Goal: Transaction & Acquisition: Purchase product/service

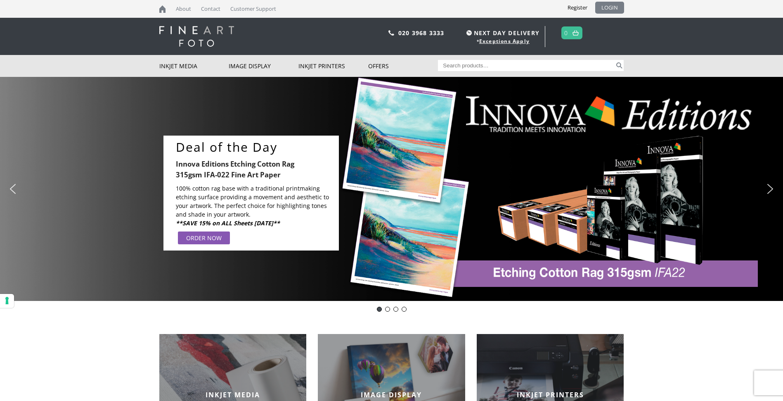
click at [605, 4] on link "LOGIN" at bounding box center [609, 8] width 29 height 12
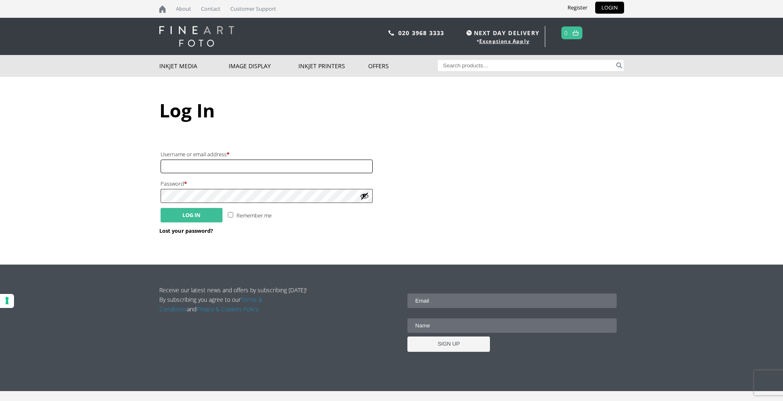
type input "[EMAIL_ADDRESS][DOMAIN_NAME]"
click at [203, 216] on button "Log in" at bounding box center [192, 215] width 62 height 14
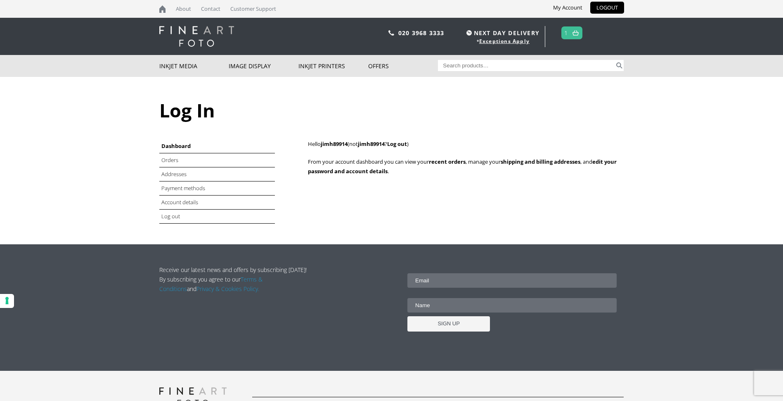
click at [576, 30] on link at bounding box center [576, 33] width 10 height 12
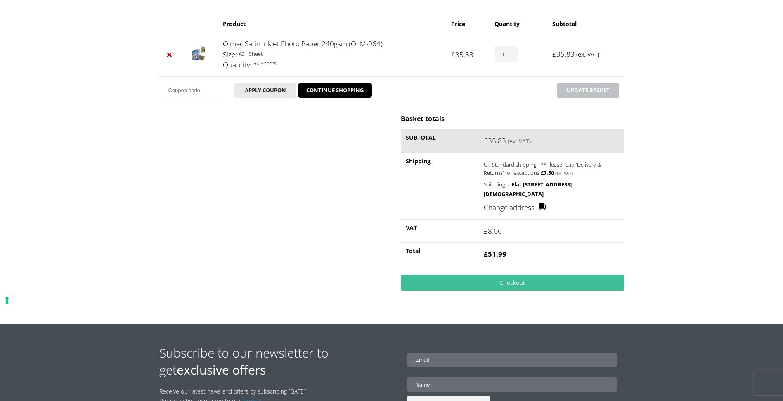
scroll to position [124, 0]
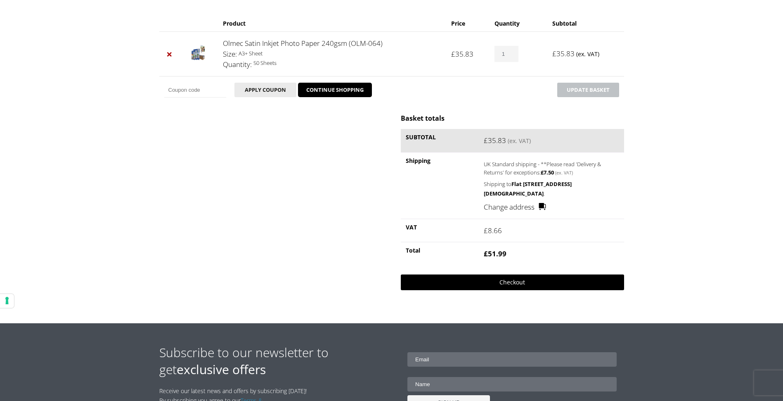
click at [515, 281] on link "Checkout" at bounding box center [512, 282] width 223 height 16
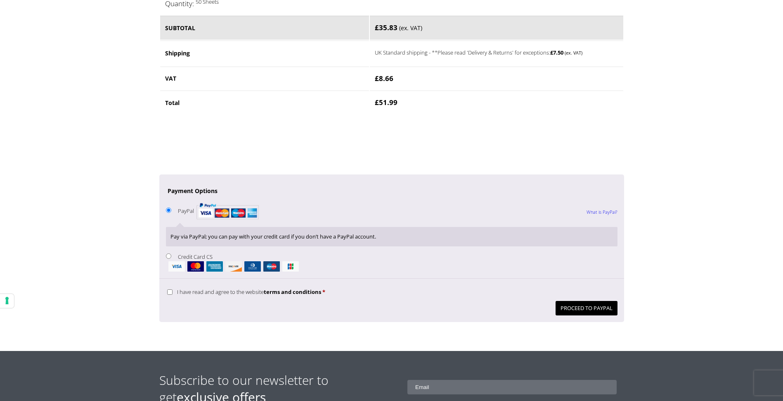
scroll to position [537, 0]
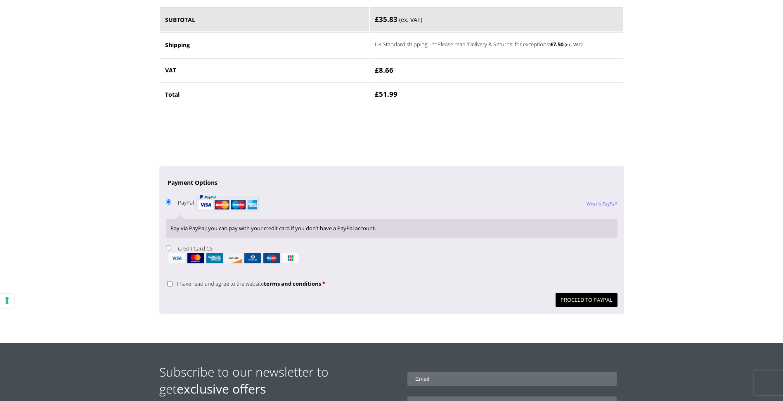
click at [169, 248] on input "Credit Card CS" at bounding box center [168, 247] width 5 height 5
radio input "true"
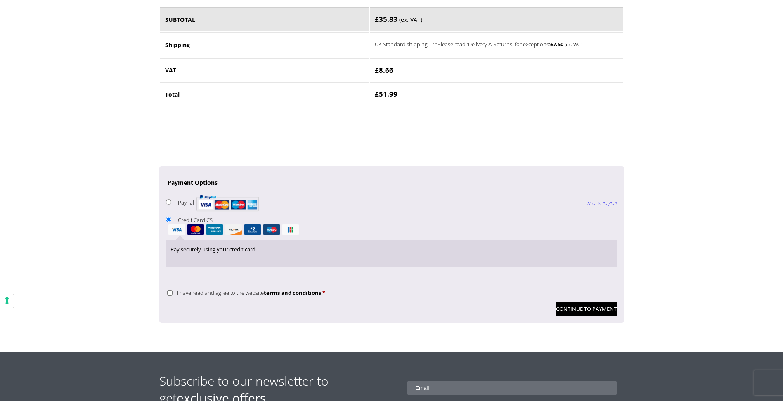
click at [171, 292] on input "I have read and agree to the website terms and conditions *" at bounding box center [169, 292] width 5 height 5
checkbox input "true"
click at [576, 309] on button "Continue to Payment" at bounding box center [587, 308] width 62 height 14
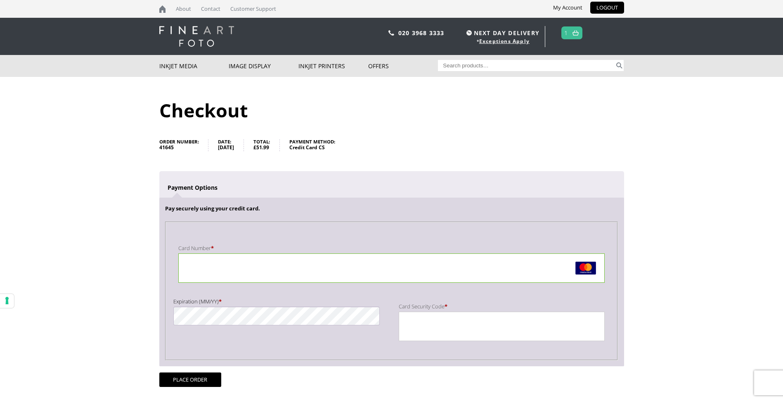
click at [110, 258] on body "NEXT DAY DELIVERY * Exceptions Apply About Contact Customer Support My Account …" at bounding box center [391, 200] width 783 height 401
click at [102, 297] on body "NEXT DAY DELIVERY * Exceptions Apply About Contact Customer Support My Account …" at bounding box center [391, 200] width 783 height 401
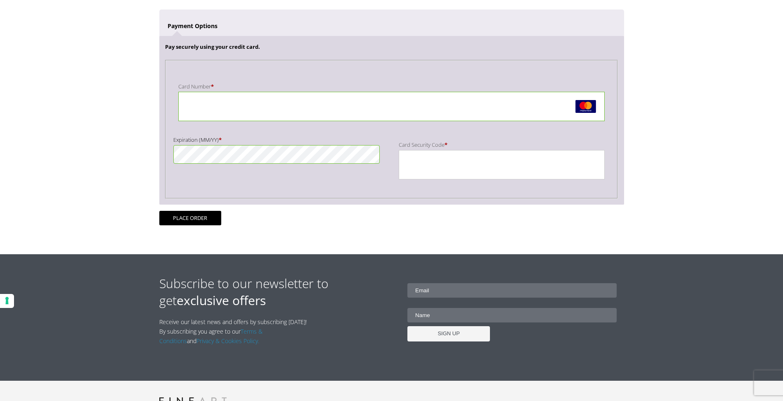
scroll to position [165, 0]
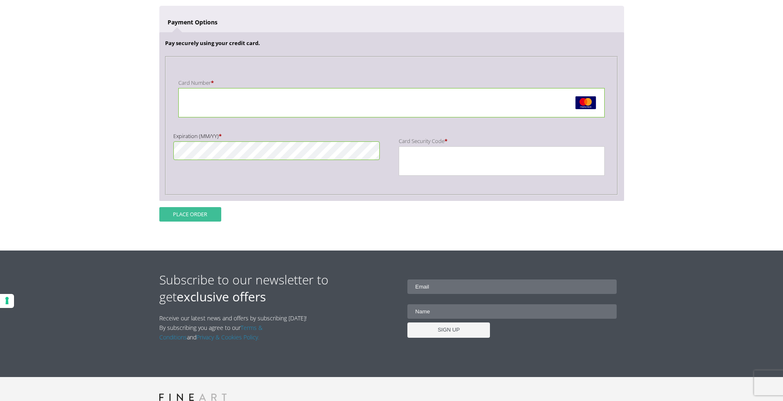
click at [201, 211] on button "Place order" at bounding box center [190, 214] width 62 height 14
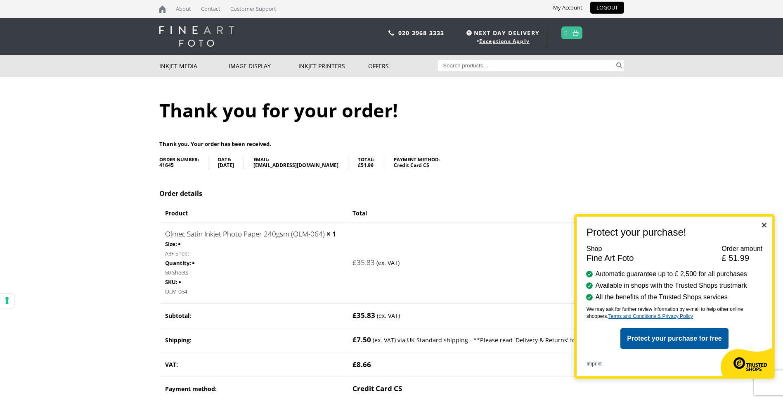
click at [766, 223] on img "Close" at bounding box center [764, 225] width 5 height 5
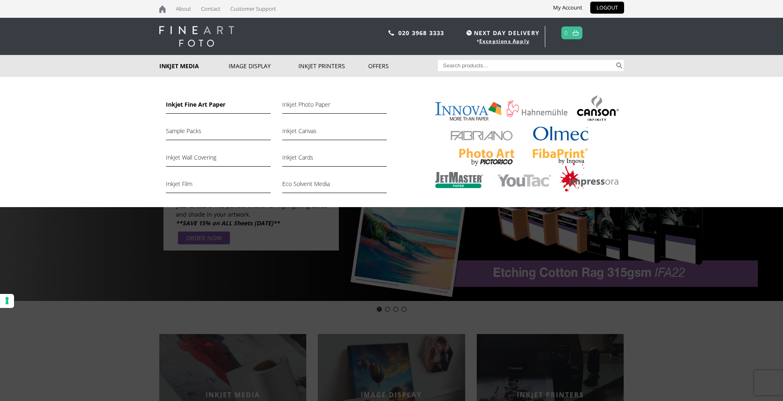
click at [218, 105] on link "Inkjet Fine Art Paper" at bounding box center [218, 107] width 104 height 14
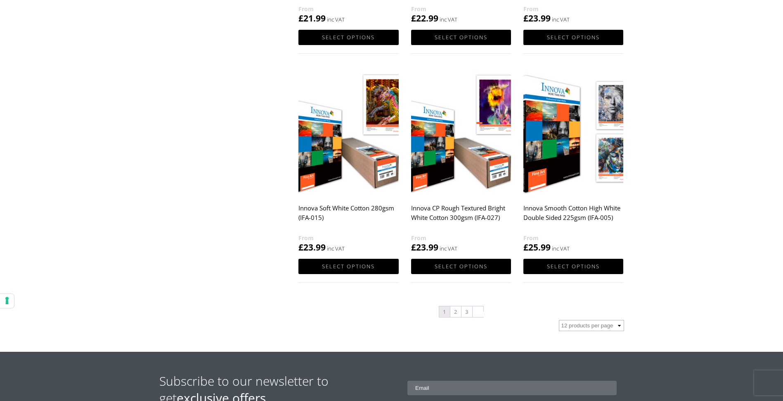
scroll to position [826, 0]
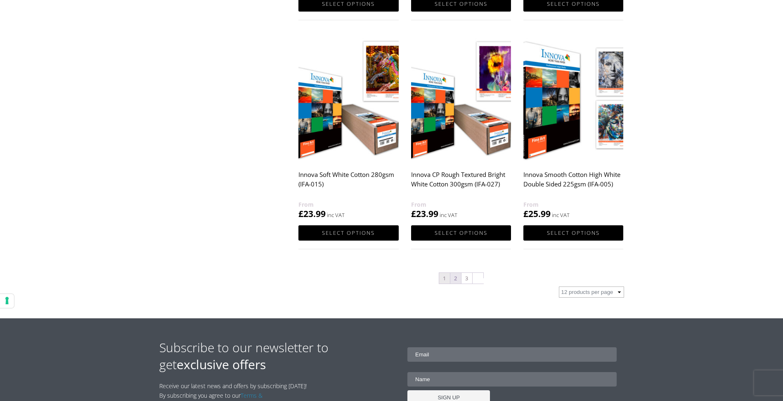
click at [453, 274] on link "2" at bounding box center [455, 278] width 11 height 11
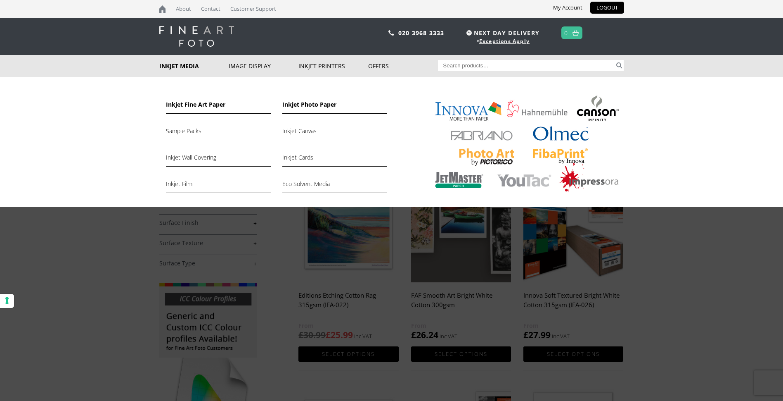
click at [312, 105] on link "Inkjet Photo Paper" at bounding box center [334, 107] width 104 height 14
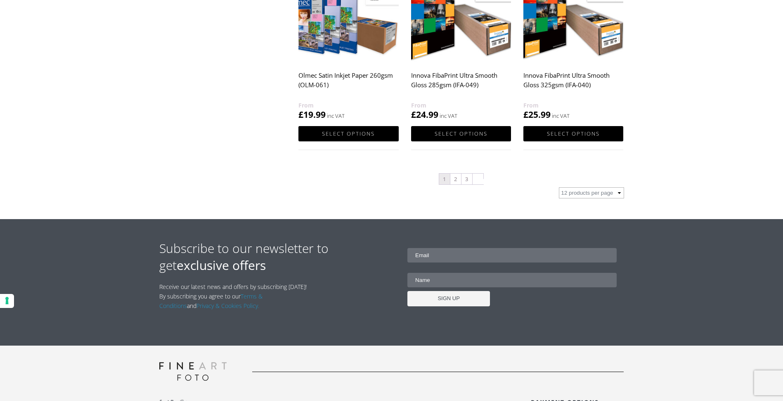
scroll to position [908, 0]
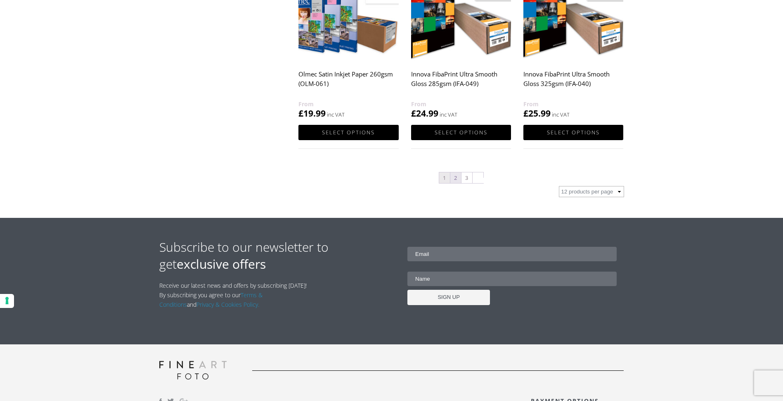
click at [455, 177] on link "2" at bounding box center [455, 177] width 11 height 11
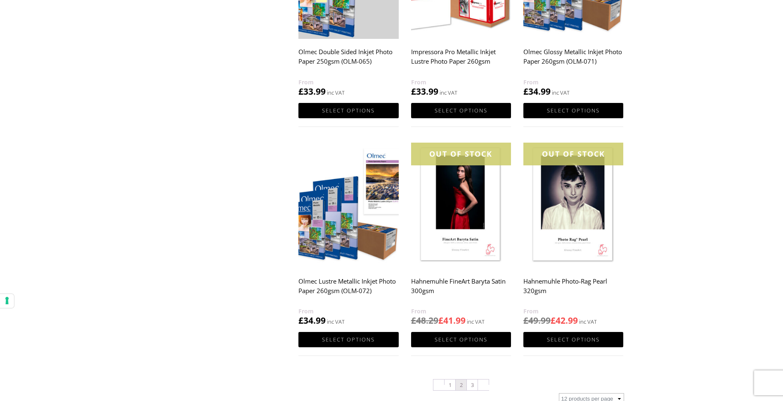
scroll to position [702, 0]
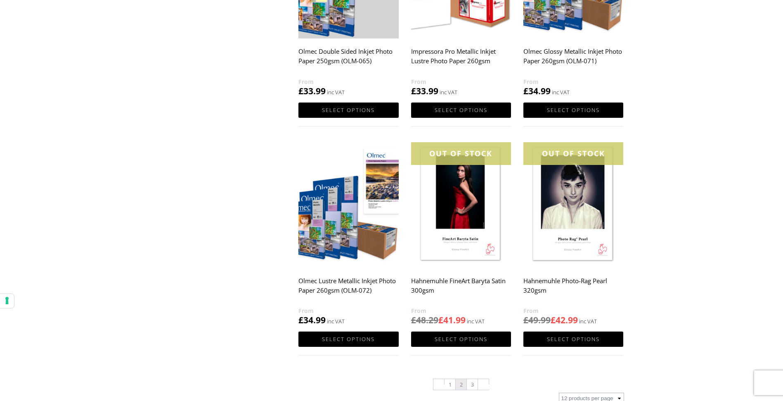
click at [342, 246] on img at bounding box center [349, 204] width 100 height 125
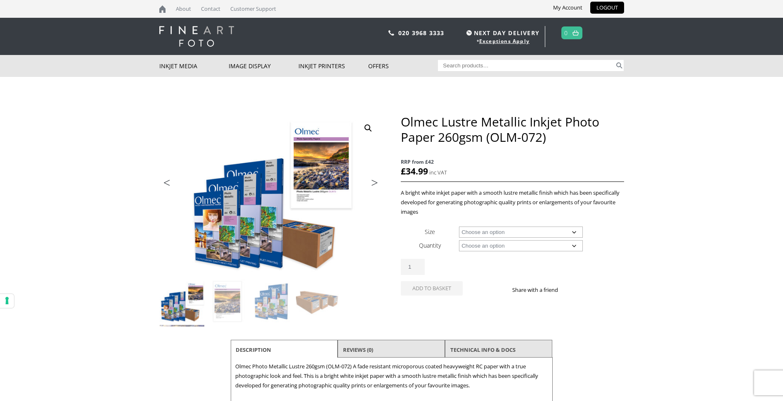
click at [575, 231] on select "Choose an option A4 Sheet A3 Sheet A3+ Sheet A2 Sheet 17" Wide Roll 24" Wide Ro…" at bounding box center [521, 231] width 124 height 11
click at [459, 226] on select "Choose an option A4 Sheet A3 Sheet A3+ Sheet A2 Sheet 17" Wide Roll 24" Wide Ro…" at bounding box center [521, 231] width 124 height 11
select select "a4-sheet"
click at [575, 246] on select "Choose an option 50 Sheets" at bounding box center [521, 245] width 124 height 11
select select "50-sheets"
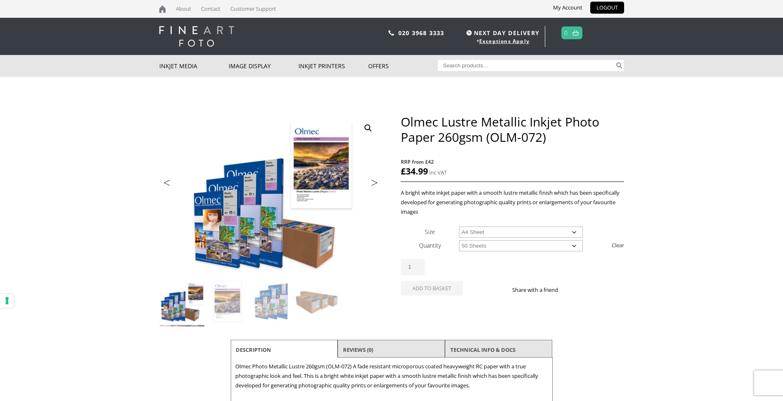
click at [459, 240] on select "Choose an option 50 Sheets" at bounding box center [521, 245] width 124 height 11
select select "a4-sheet"
